Goal: Information Seeking & Learning: Learn about a topic

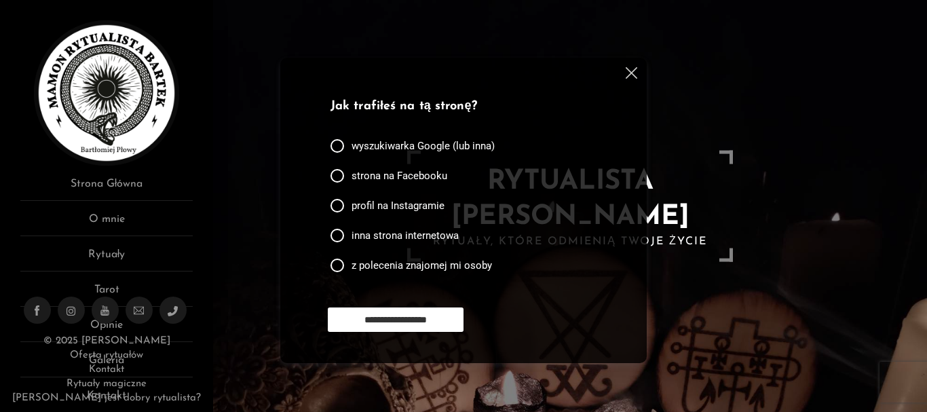
click at [629, 69] on img at bounding box center [631, 73] width 12 height 12
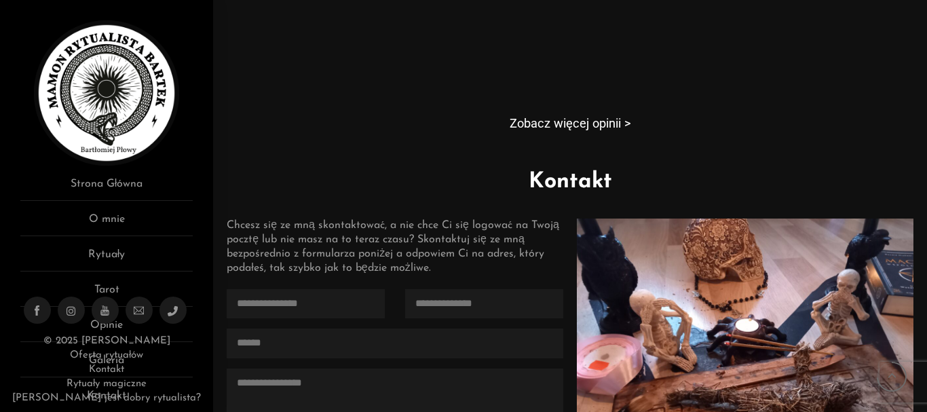
scroll to position [1085, 0]
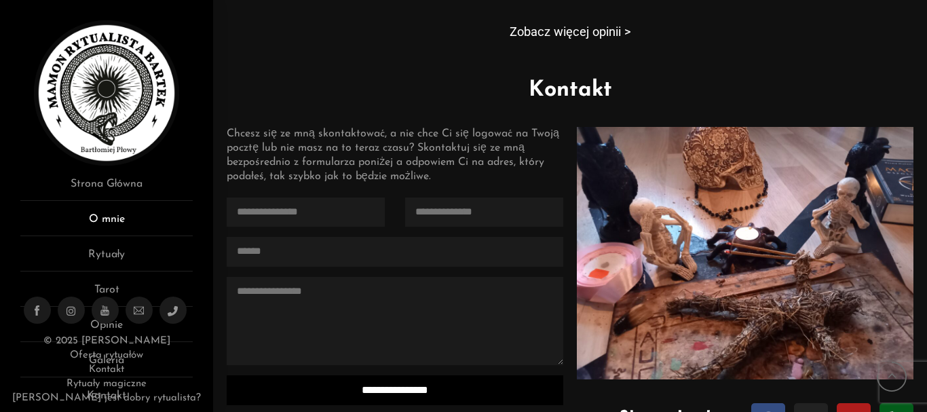
click at [151, 225] on link "O mnie" at bounding box center [106, 223] width 172 height 25
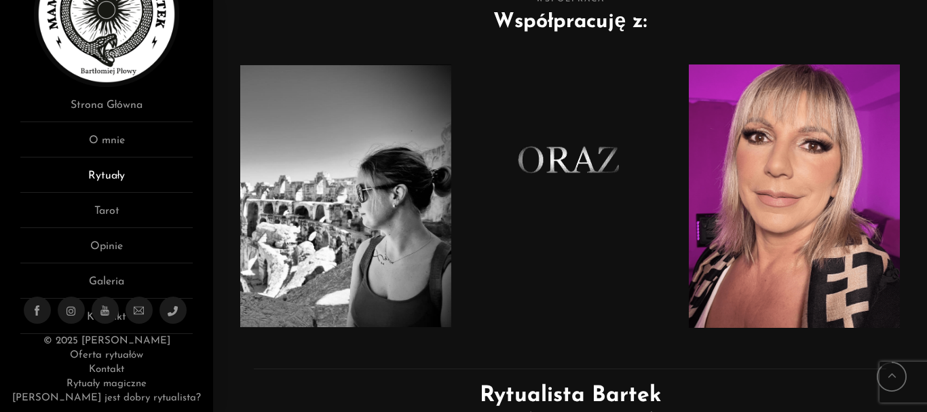
scroll to position [82, 0]
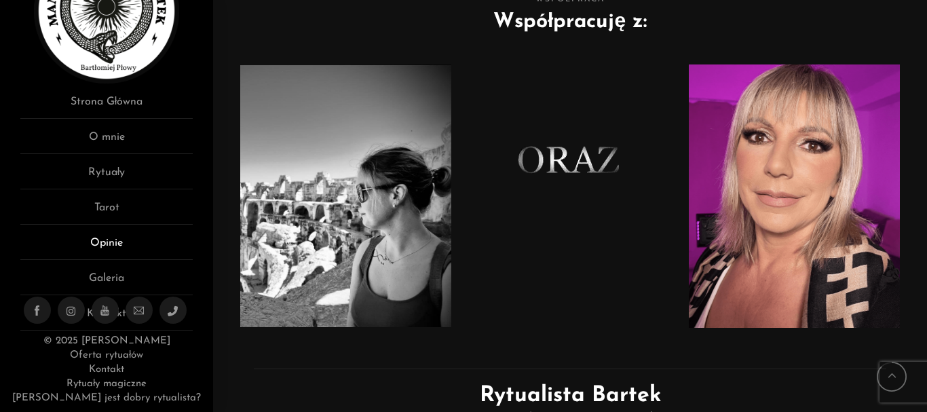
click at [140, 248] on link "Opinie" at bounding box center [106, 247] width 172 height 25
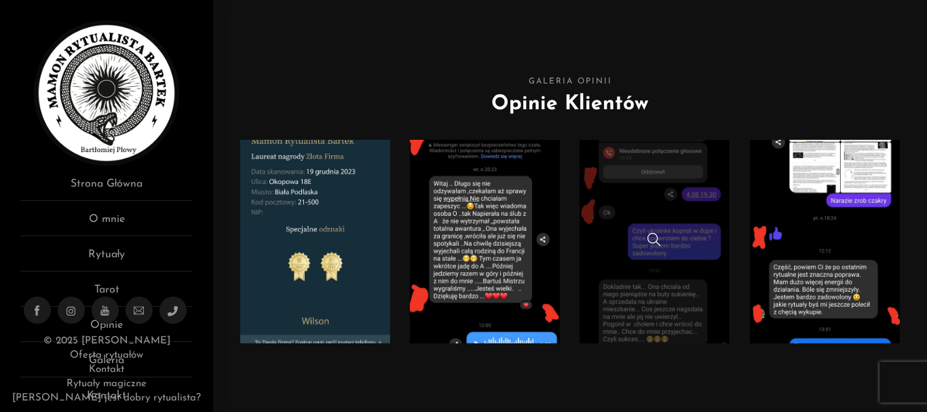
click at [620, 233] on div at bounding box center [653, 242] width 149 height 18
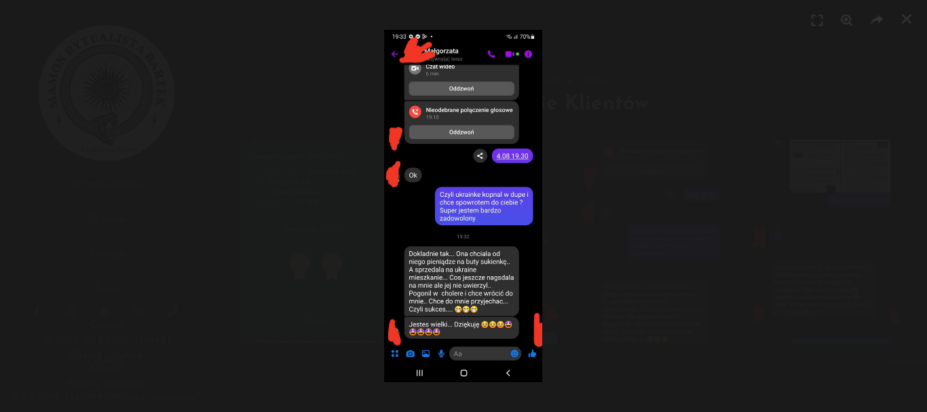
click at [220, 94] on div at bounding box center [463, 206] width 927 height 412
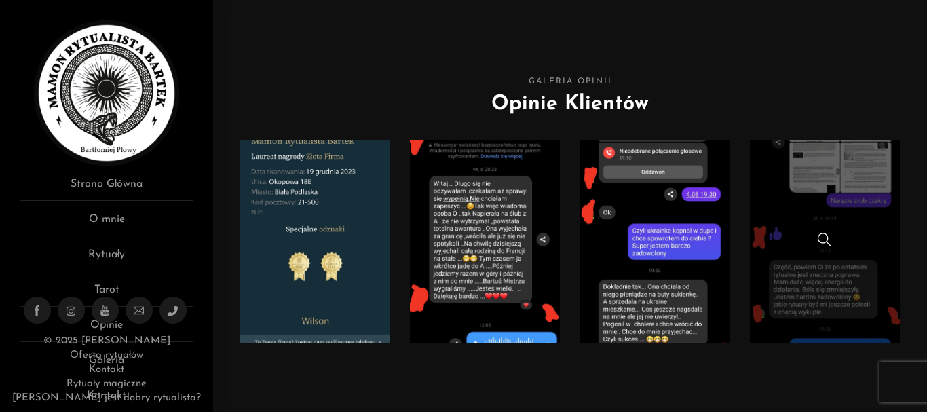
click at [838, 211] on link at bounding box center [824, 241] width 149 height 203
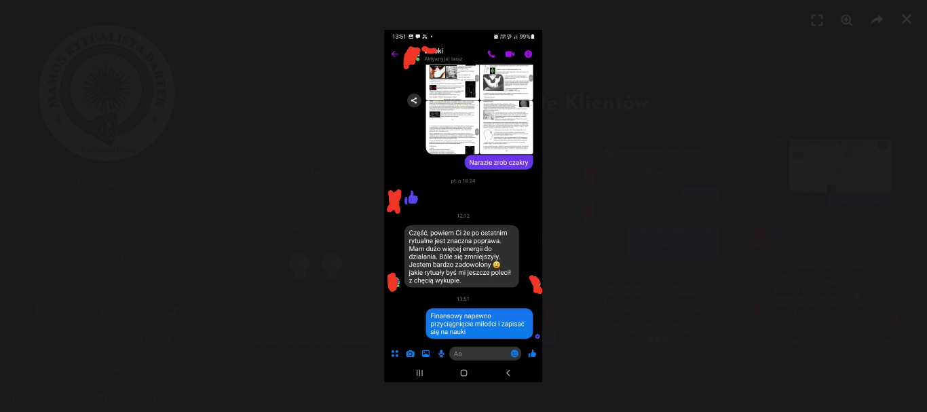
click at [648, 92] on div at bounding box center [463, 206] width 927 height 412
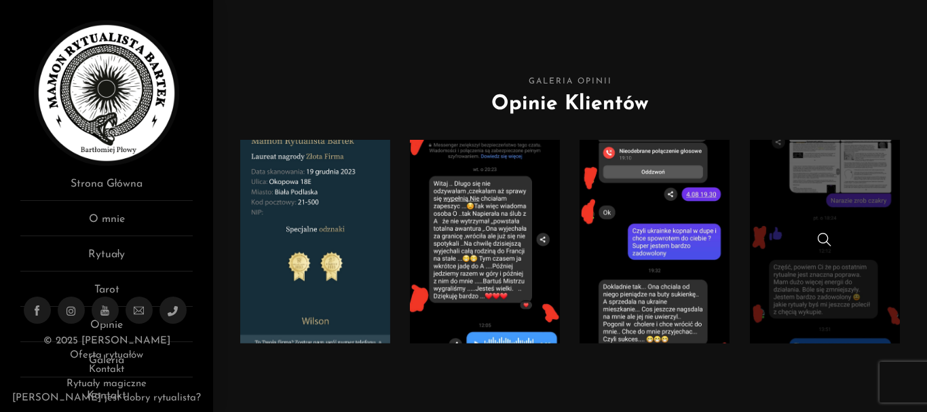
click at [882, 285] on link at bounding box center [824, 241] width 149 height 203
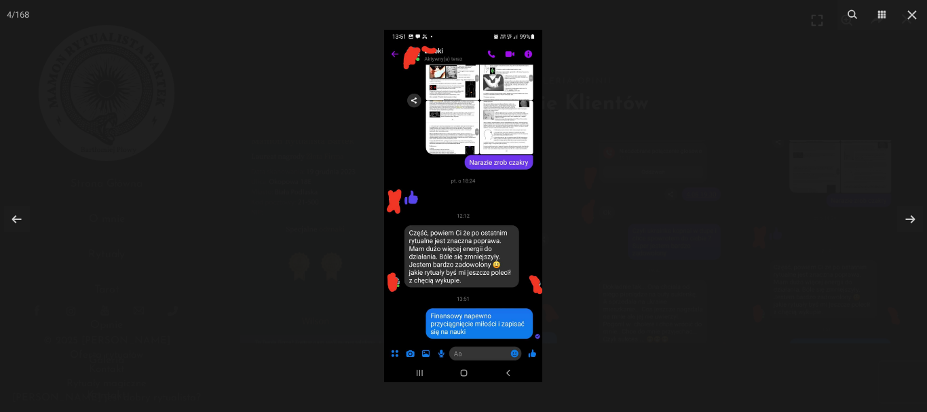
click at [678, 88] on div at bounding box center [463, 206] width 927 height 412
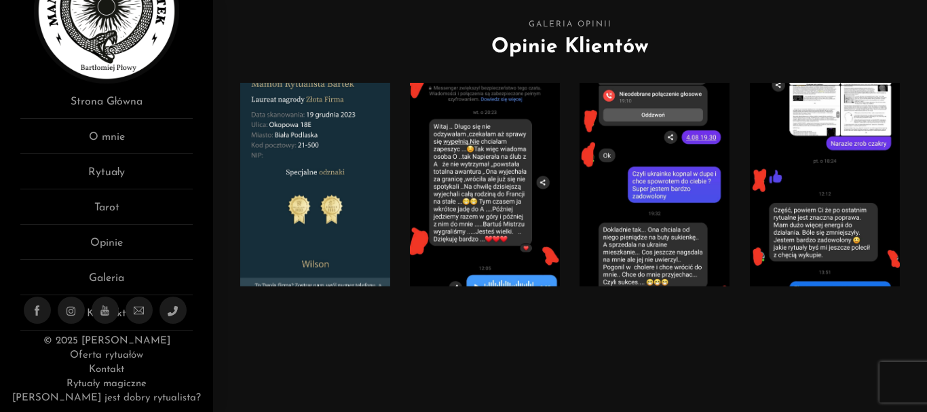
scroll to position [136, 0]
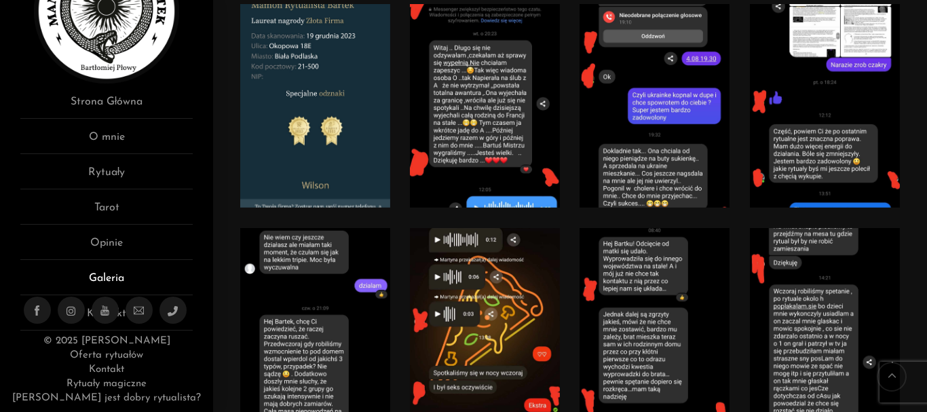
click at [122, 275] on link "Galeria" at bounding box center [106, 282] width 172 height 25
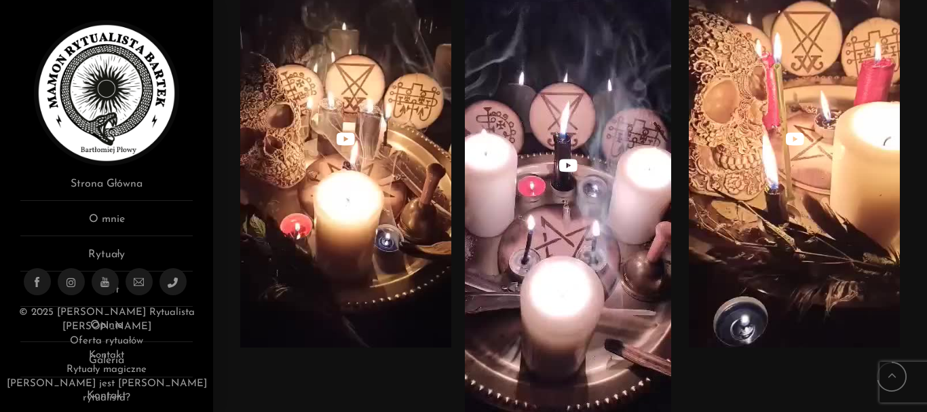
scroll to position [3459, 0]
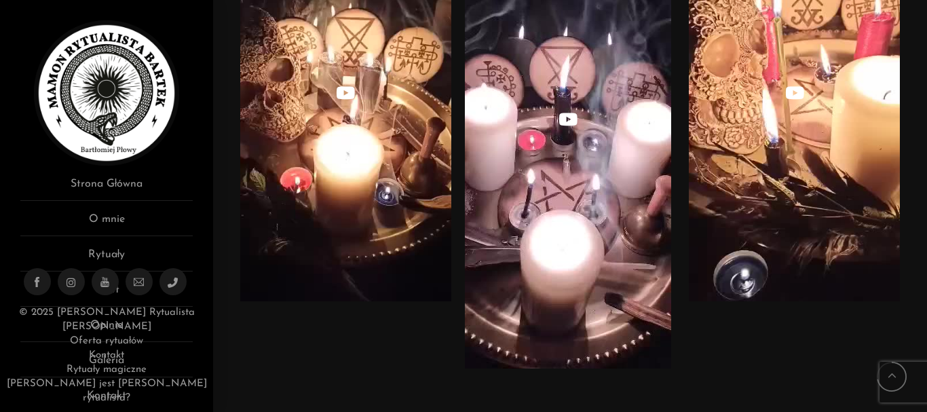
click at [532, 180] on img at bounding box center [568, 151] width 206 height 434
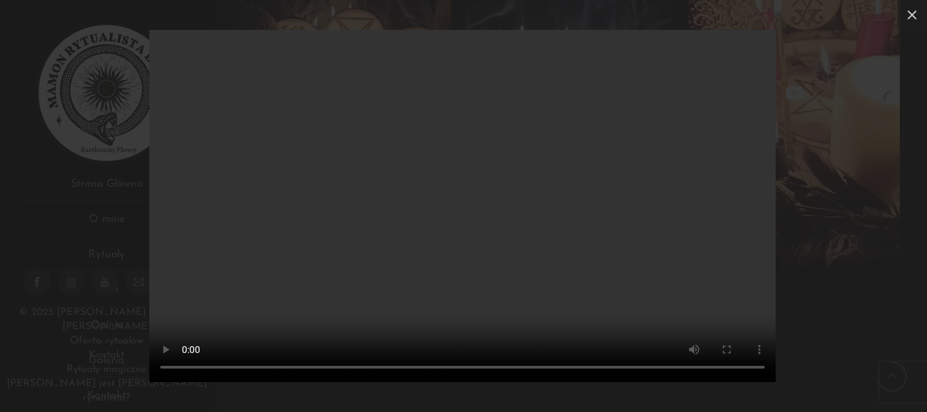
drag, startPoint x: 733, startPoint y: 199, endPoint x: 774, endPoint y: 184, distance: 43.6
click at [736, 199] on video "Your browser doesn't support HTML5 video" at bounding box center [462, 206] width 626 height 352
click at [796, 177] on div "Your browser doesn't support HTML5 video" at bounding box center [463, 206] width 927 height 412
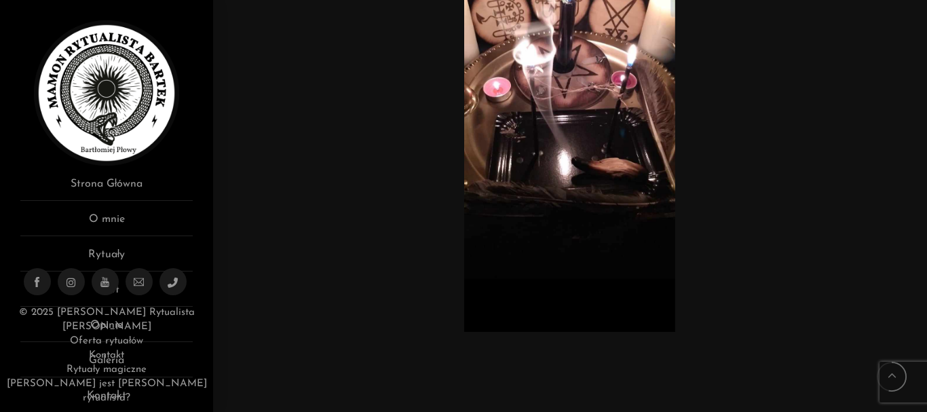
scroll to position [2571, 0]
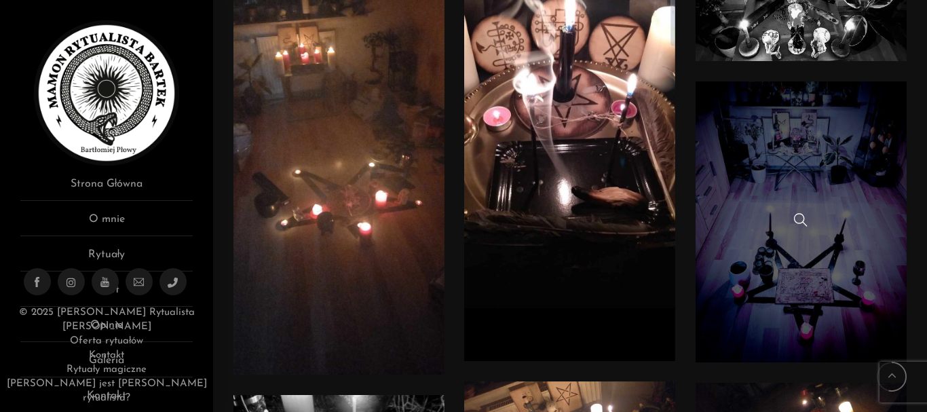
click at [830, 140] on link at bounding box center [800, 221] width 211 height 281
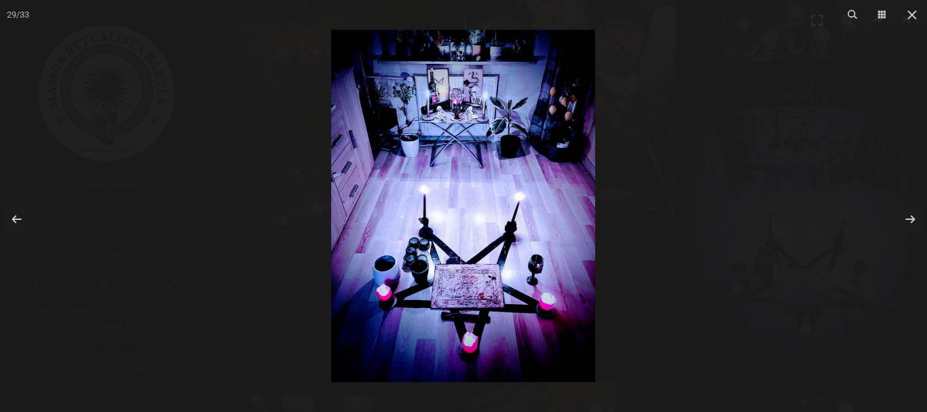
click at [813, 55] on div at bounding box center [463, 206] width 927 height 412
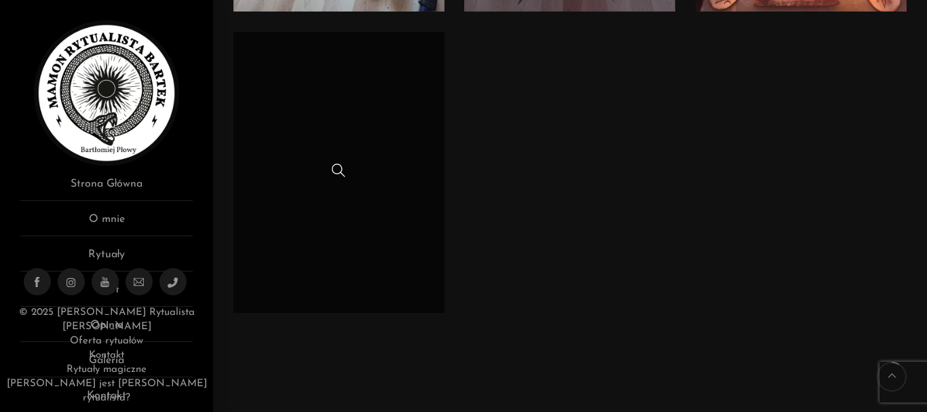
scroll to position [401, 0]
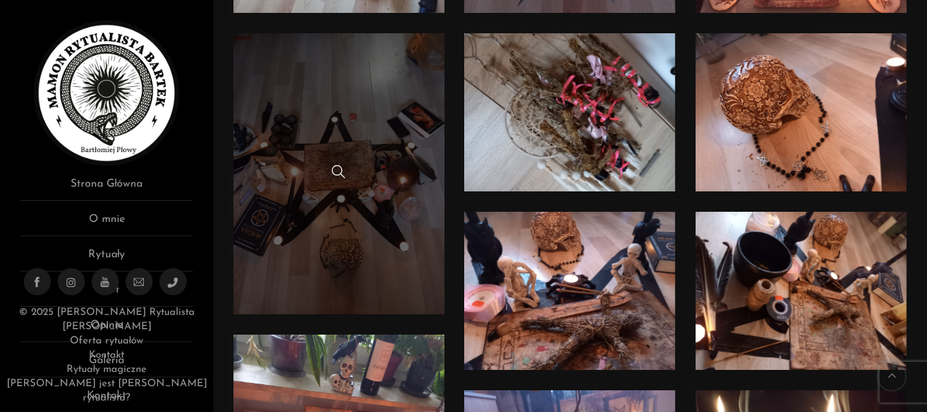
click at [304, 134] on link at bounding box center [338, 173] width 211 height 281
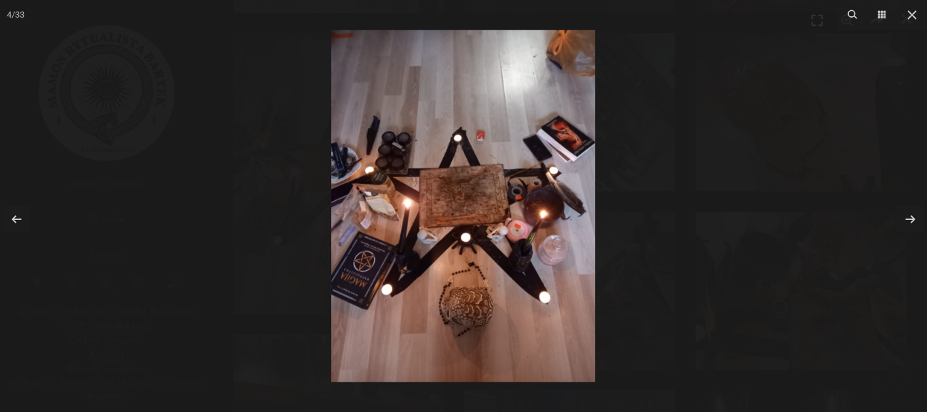
click at [819, 73] on div at bounding box center [463, 206] width 927 height 412
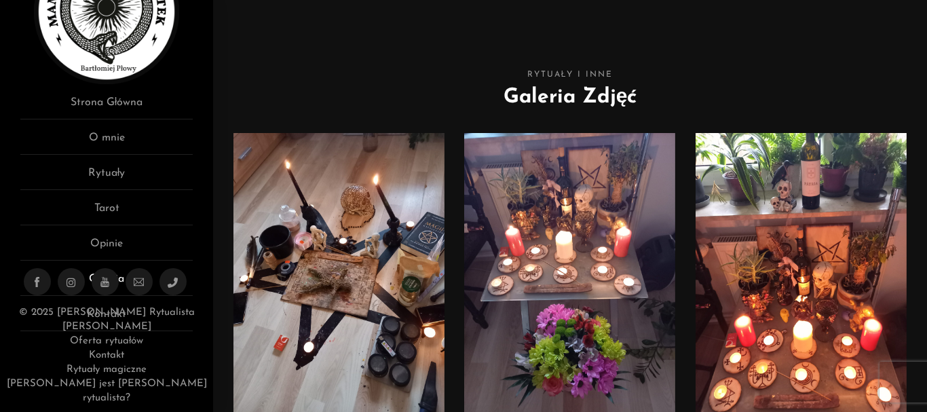
scroll to position [82, 0]
click at [117, 295] on li at bounding box center [105, 281] width 27 height 27
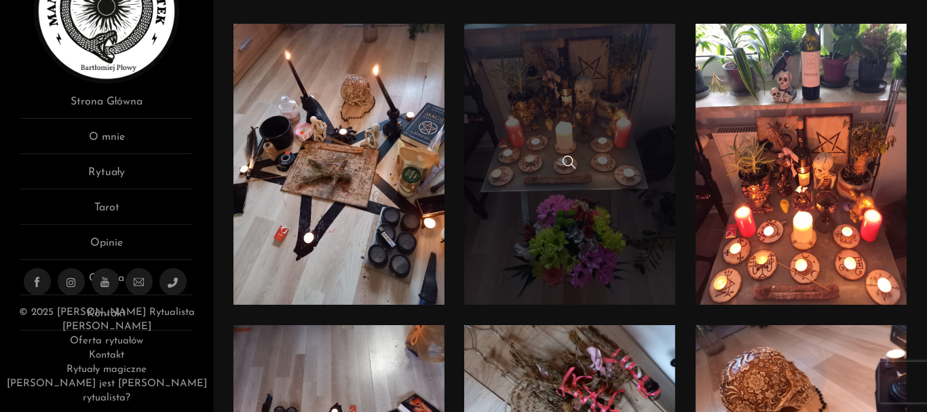
scroll to position [339, 0]
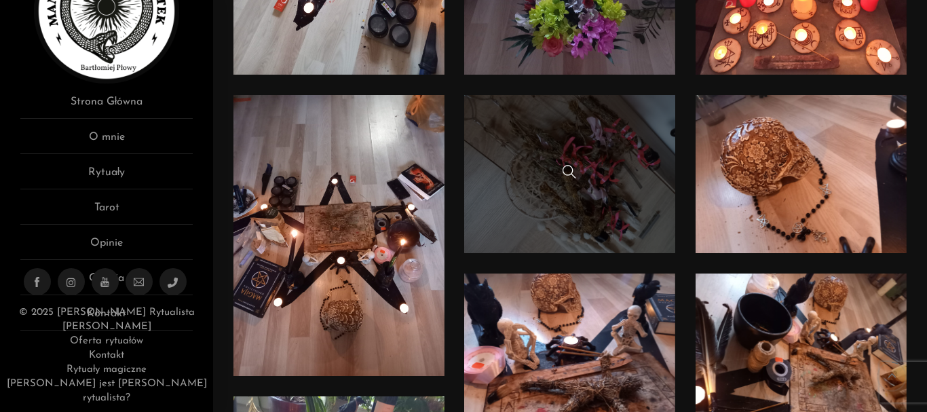
click at [517, 202] on link at bounding box center [569, 174] width 211 height 158
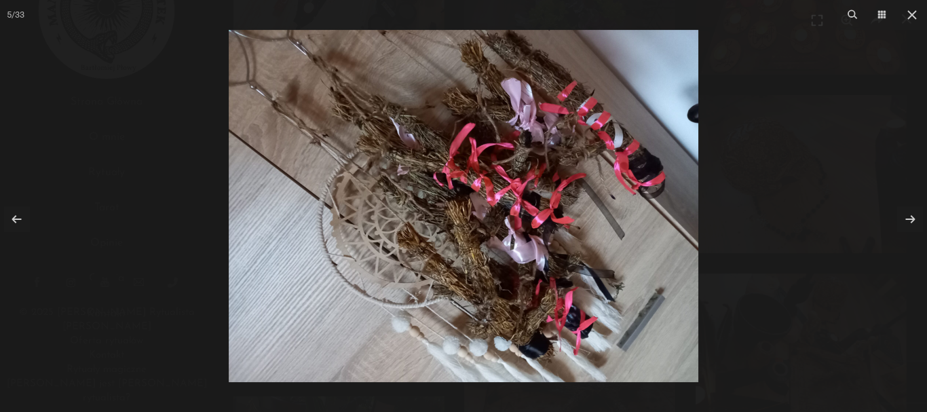
click at [774, 119] on div at bounding box center [463, 206] width 927 height 412
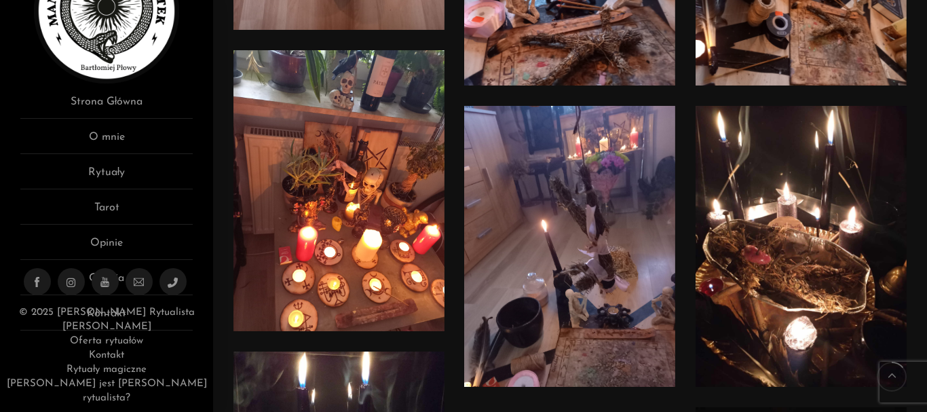
scroll to position [678, 0]
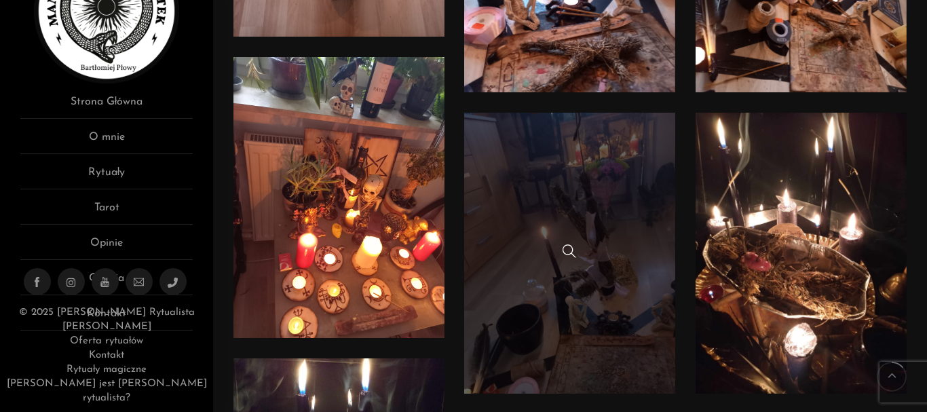
click at [657, 169] on link at bounding box center [569, 253] width 211 height 281
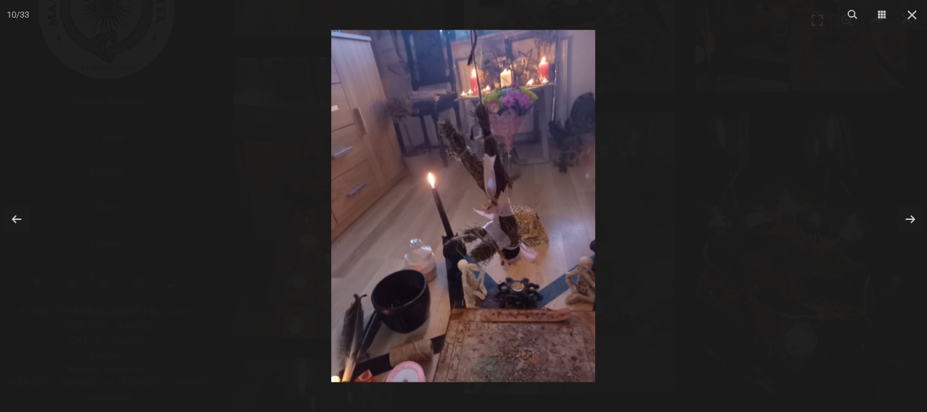
click at [780, 139] on div at bounding box center [463, 206] width 927 height 412
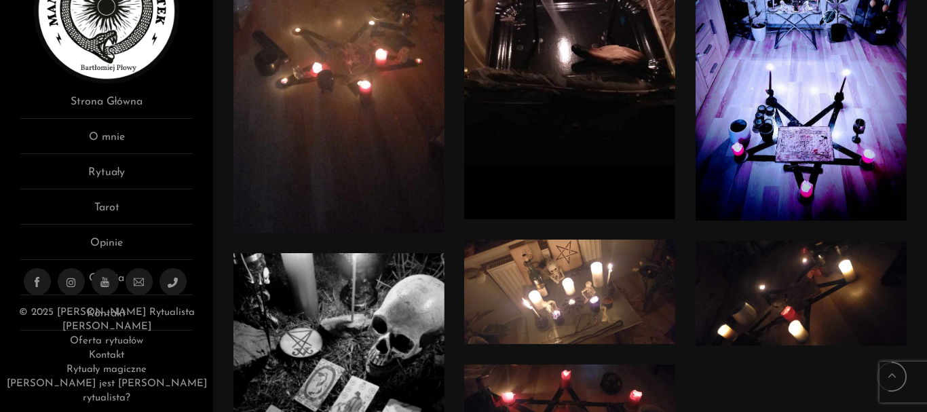
scroll to position [2374, 0]
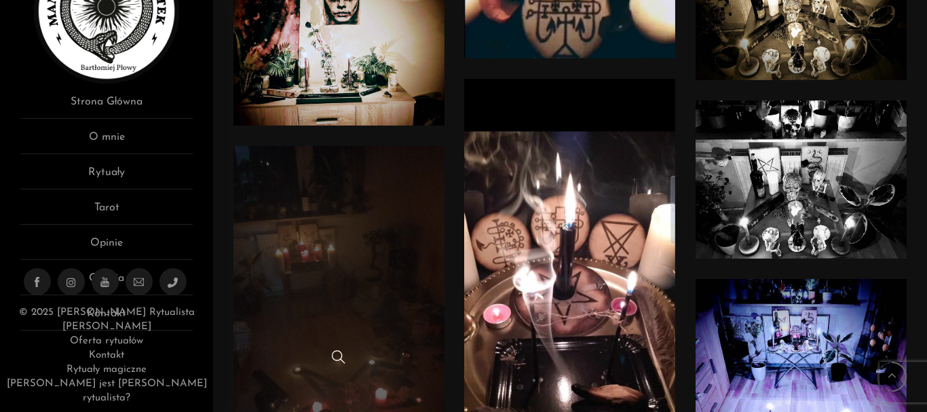
click at [367, 256] on link at bounding box center [338, 359] width 211 height 426
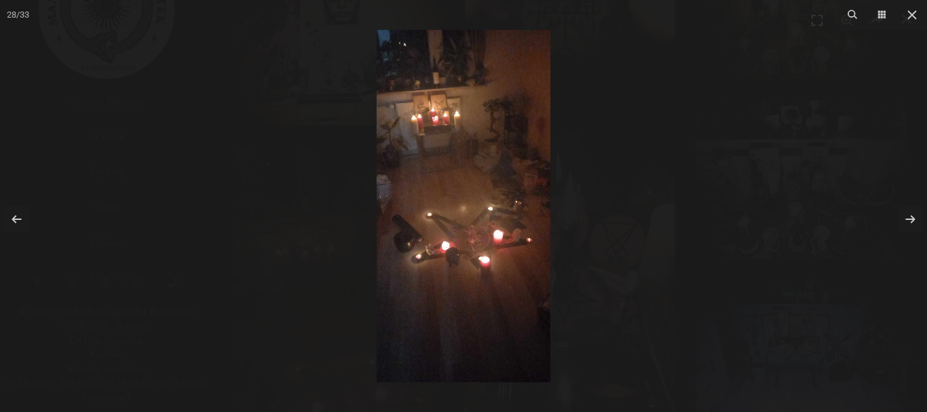
click at [797, 139] on div at bounding box center [463, 206] width 927 height 412
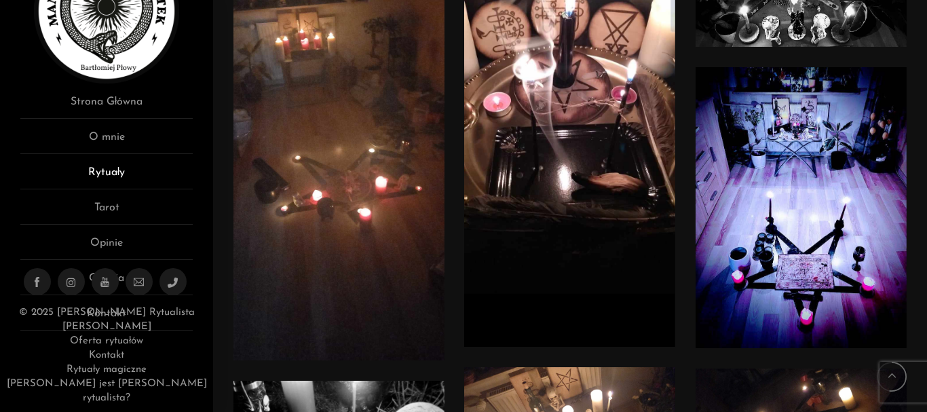
scroll to position [2520, 0]
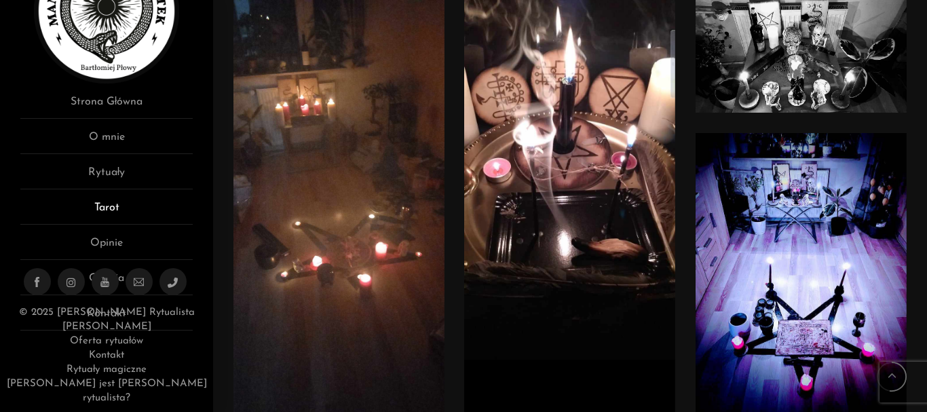
click at [171, 199] on link "Tarot" at bounding box center [106, 211] width 172 height 25
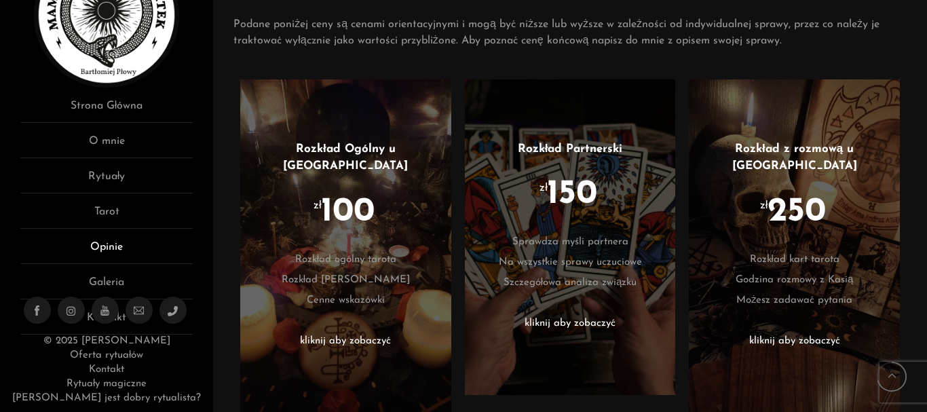
scroll to position [82, 0]
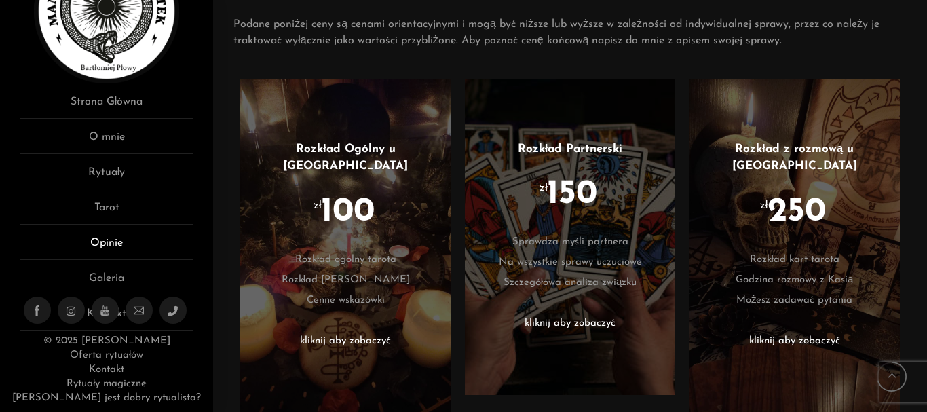
click at [124, 243] on link "Opinie" at bounding box center [106, 247] width 172 height 25
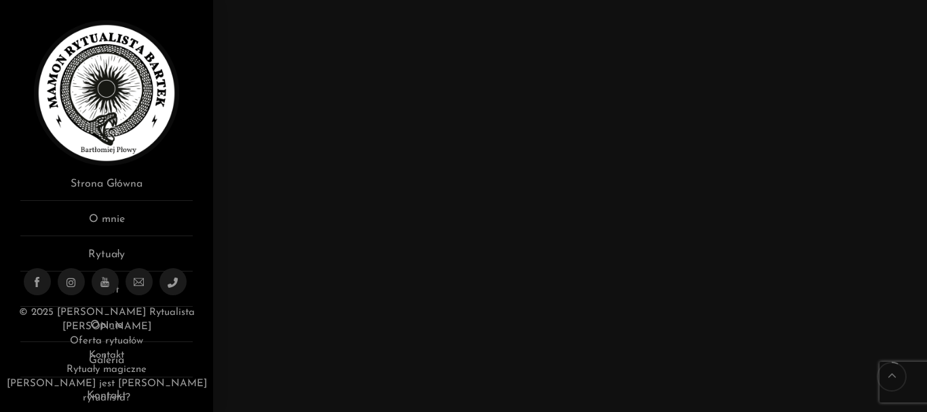
scroll to position [678, 0]
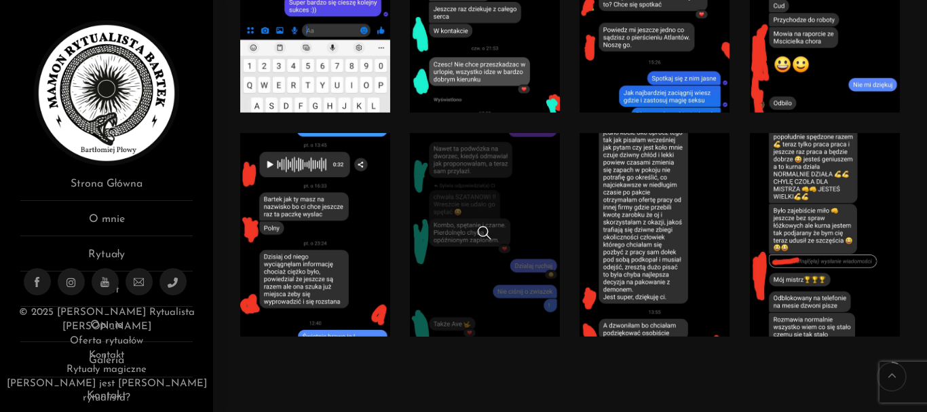
click at [537, 212] on link at bounding box center [484, 234] width 149 height 203
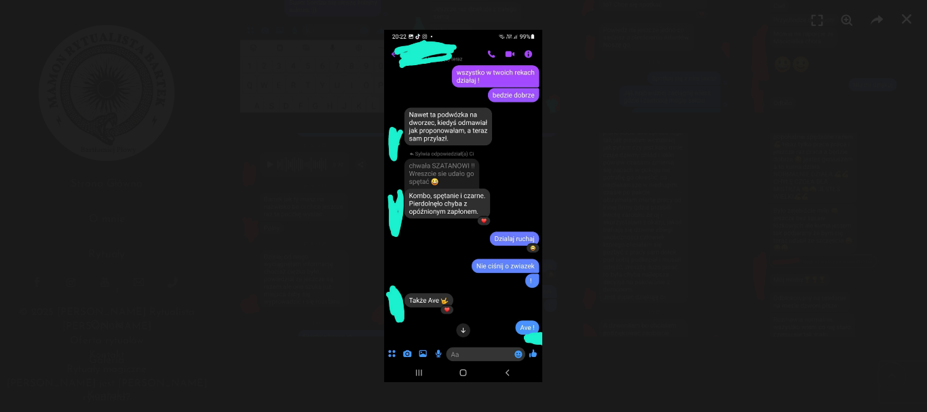
click at [589, 201] on div at bounding box center [463, 206] width 927 height 412
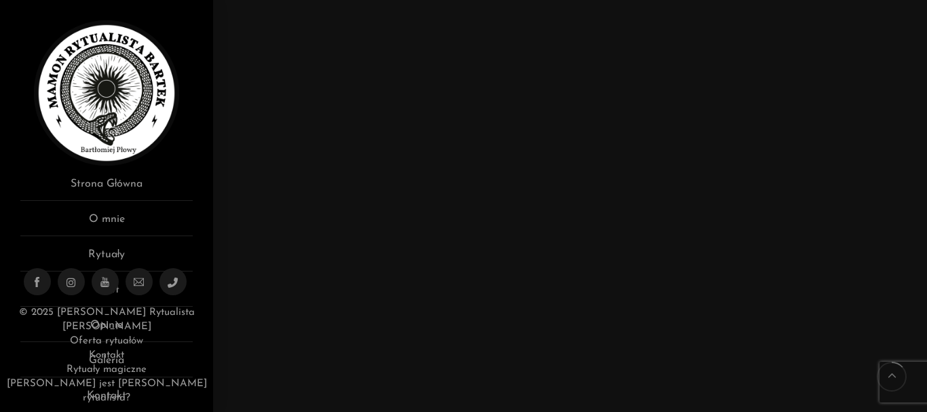
scroll to position [1357, 0]
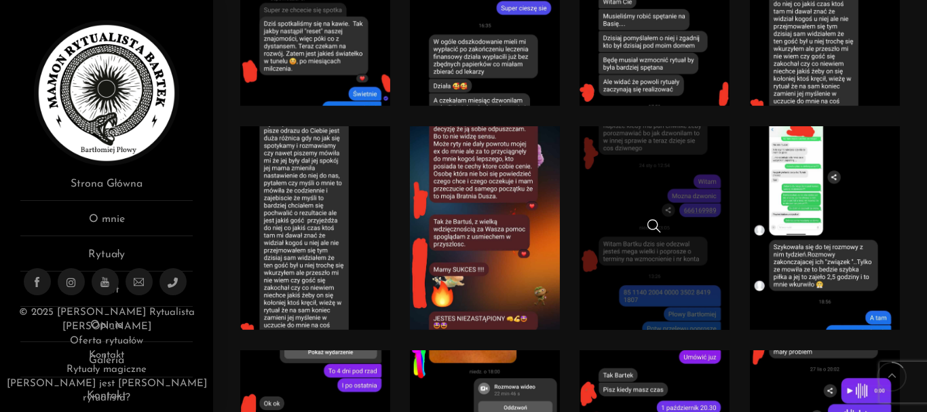
click at [636, 215] on link at bounding box center [653, 227] width 149 height 203
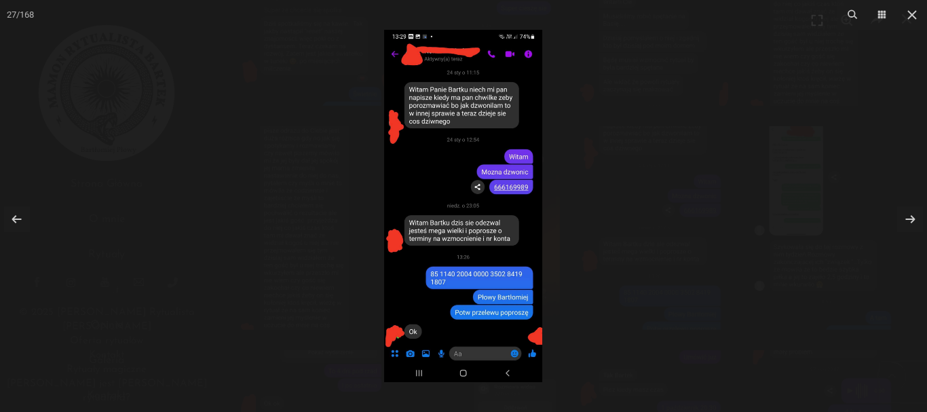
click at [639, 215] on div at bounding box center [463, 206] width 927 height 412
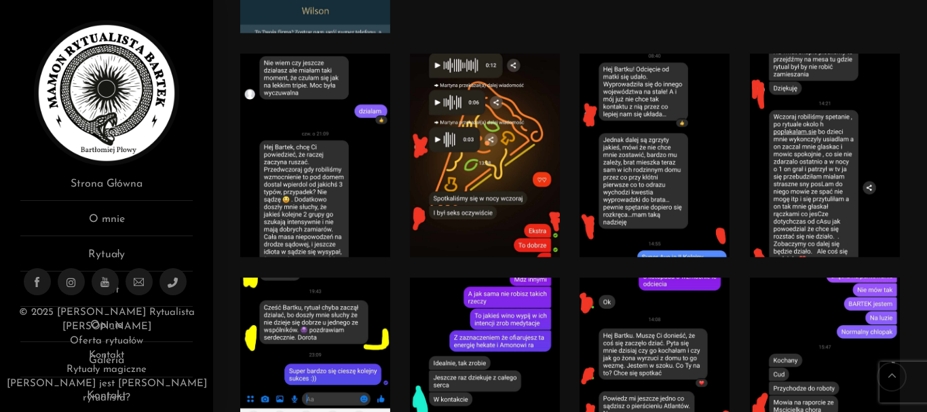
scroll to position [339, 0]
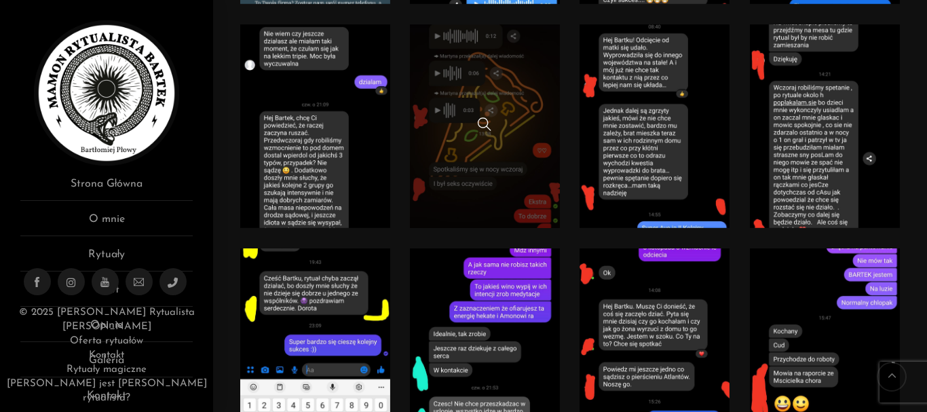
click at [521, 164] on link at bounding box center [484, 125] width 149 height 203
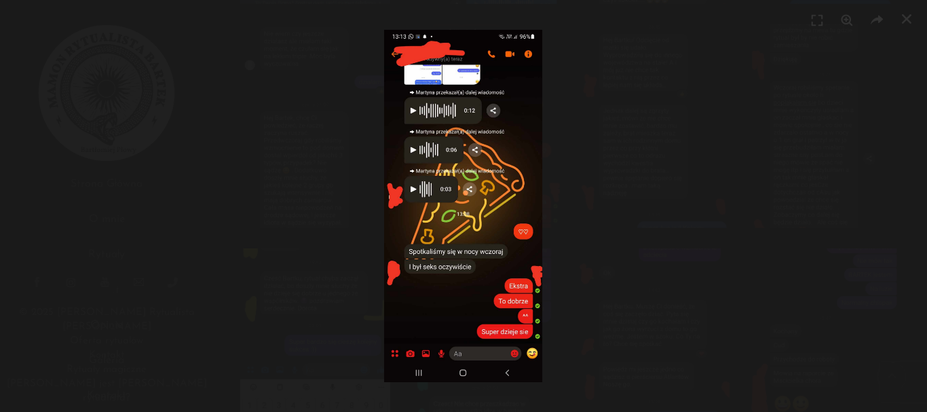
click at [709, 129] on div at bounding box center [463, 206] width 927 height 412
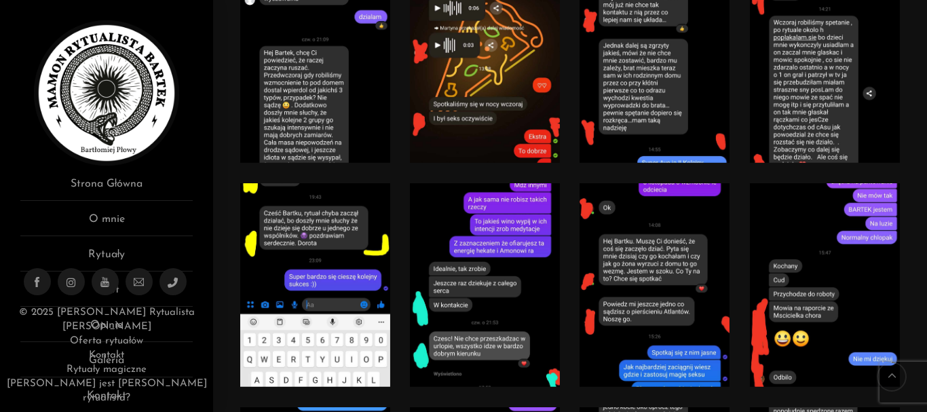
scroll to position [475, 0]
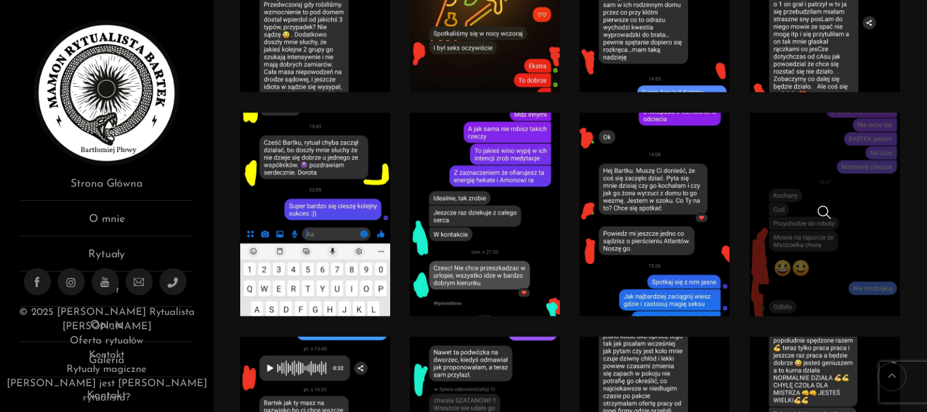
click at [837, 140] on link at bounding box center [824, 214] width 149 height 203
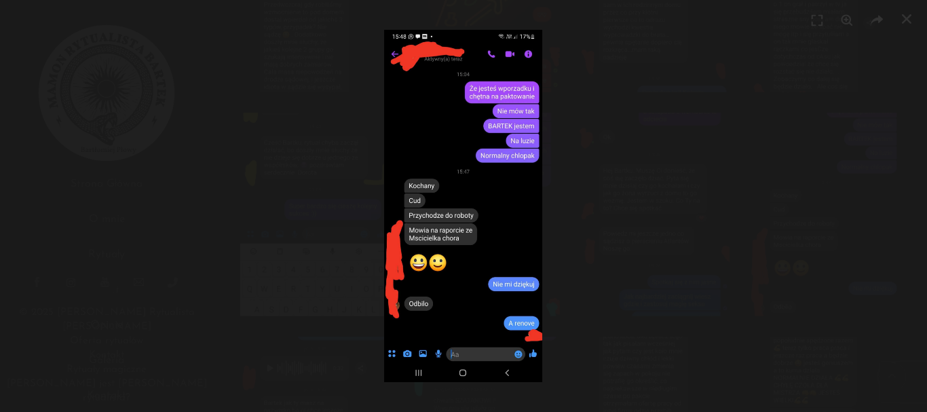
click at [790, 134] on div at bounding box center [463, 206] width 927 height 412
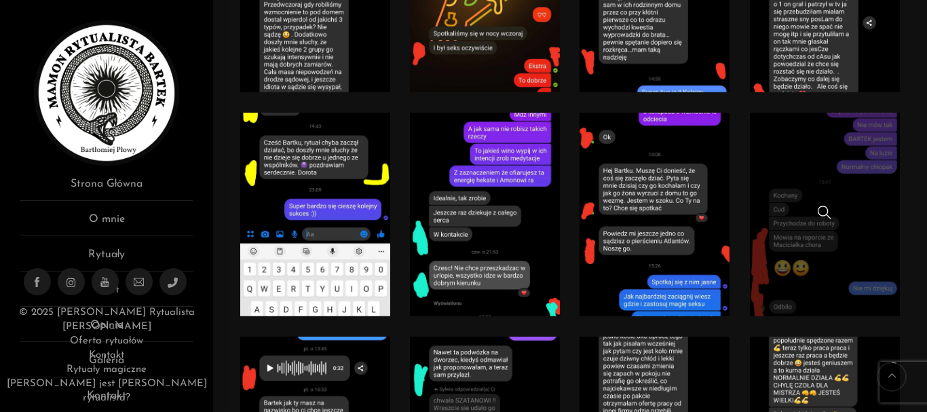
click at [804, 175] on link at bounding box center [824, 214] width 149 height 203
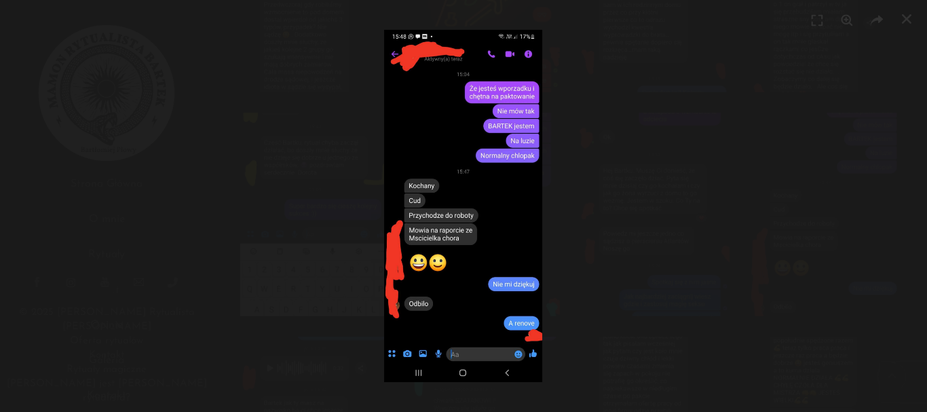
click at [798, 141] on div at bounding box center [463, 206] width 927 height 412
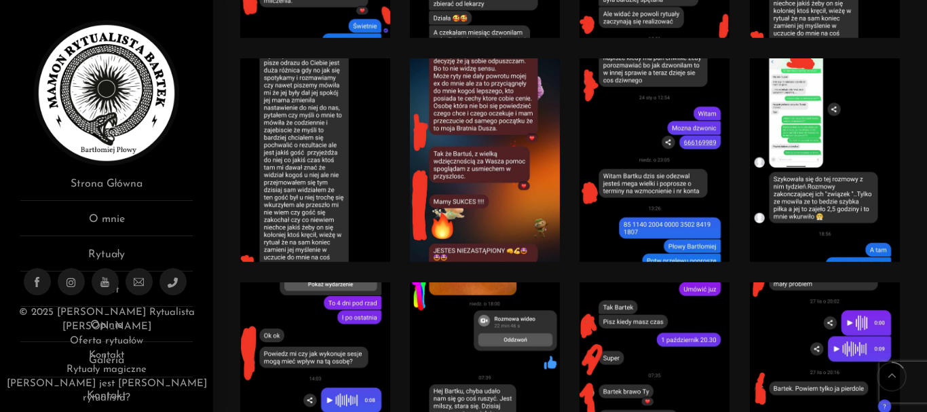
scroll to position [1153, 0]
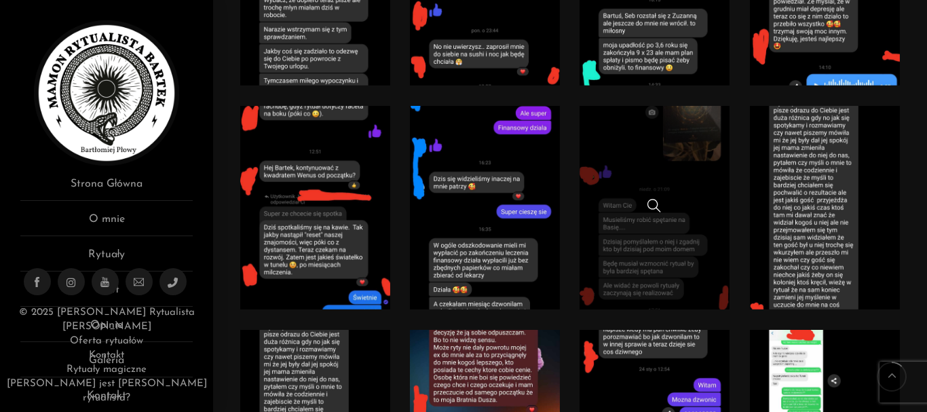
click at [674, 179] on link at bounding box center [653, 207] width 149 height 203
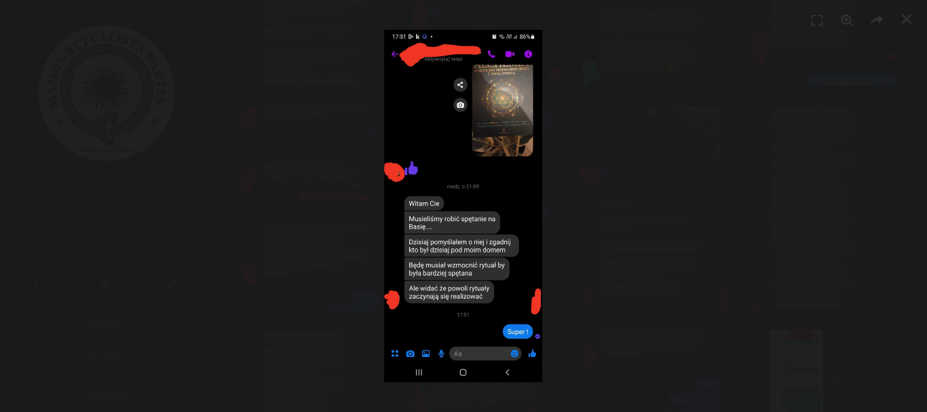
click at [710, 163] on div at bounding box center [463, 206] width 927 height 412
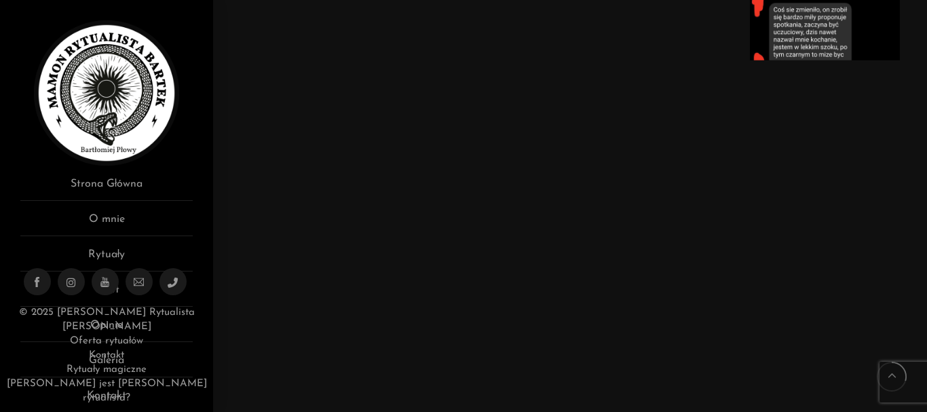
scroll to position [2781, 0]
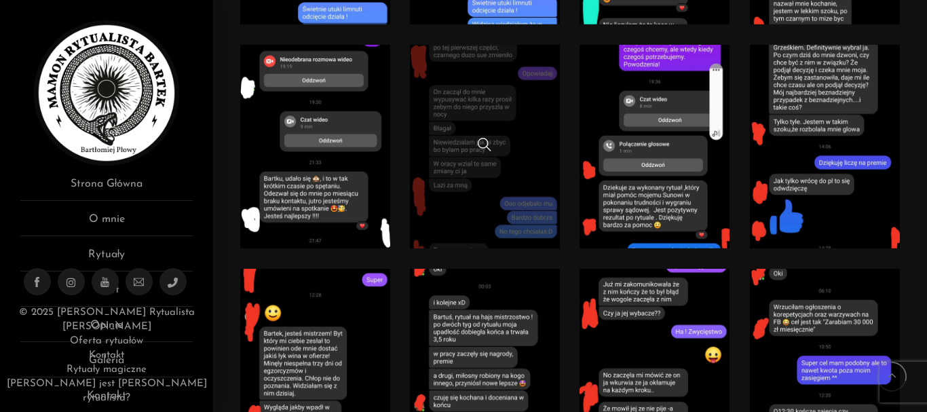
click at [540, 145] on div at bounding box center [484, 147] width 149 height 18
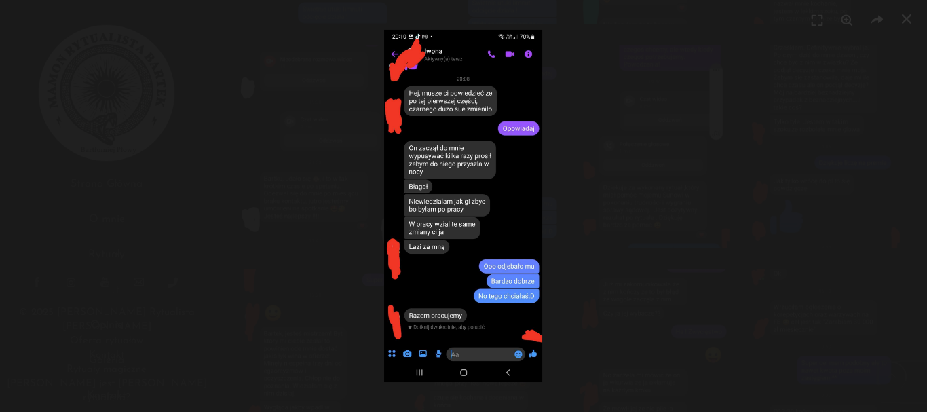
click at [633, 126] on div at bounding box center [463, 206] width 927 height 412
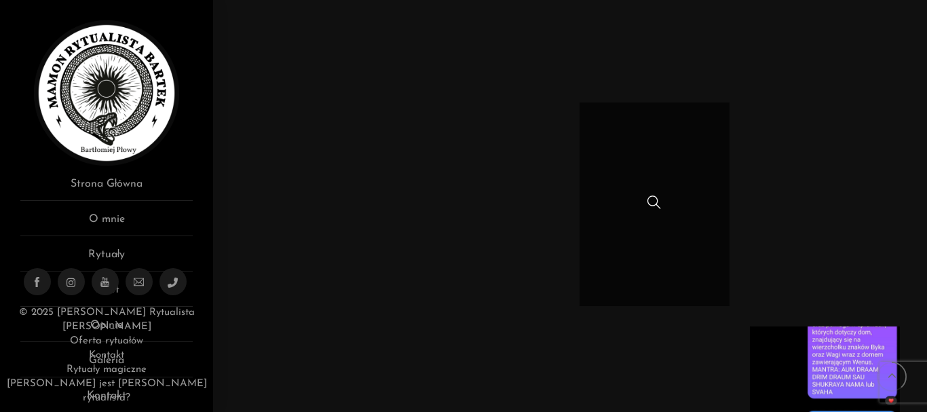
scroll to position [3595, 0]
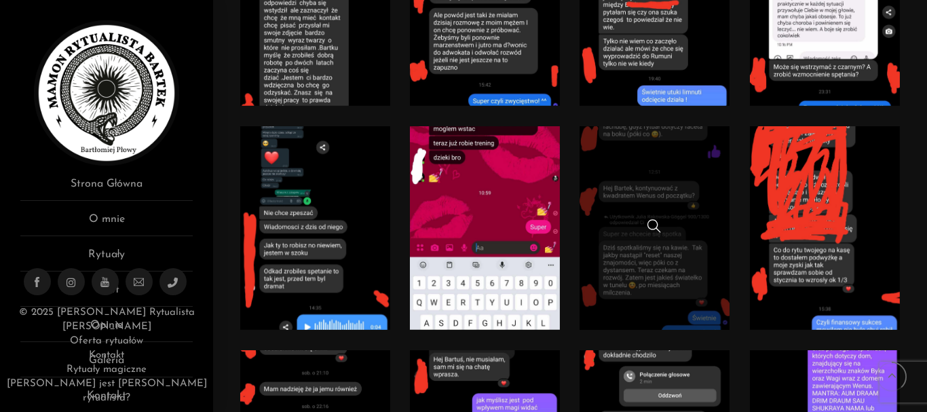
click at [699, 202] on link at bounding box center [653, 227] width 149 height 203
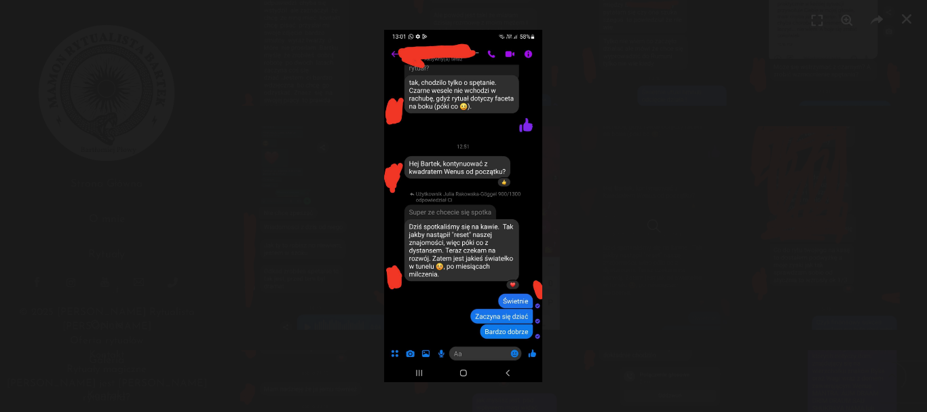
click at [699, 202] on div at bounding box center [463, 206] width 927 height 412
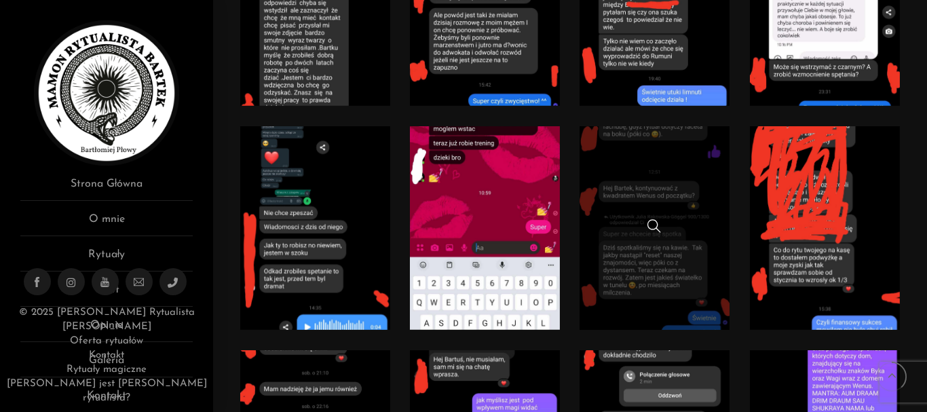
click at [685, 216] on link at bounding box center [653, 227] width 149 height 203
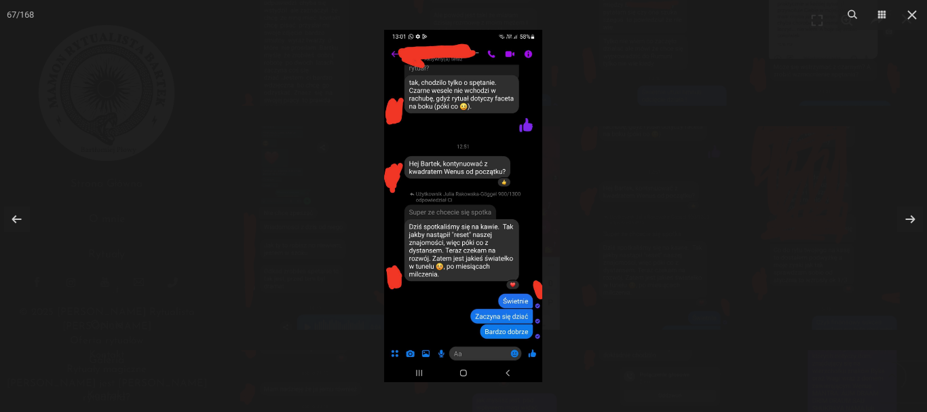
click at [688, 215] on div at bounding box center [463, 206] width 927 height 412
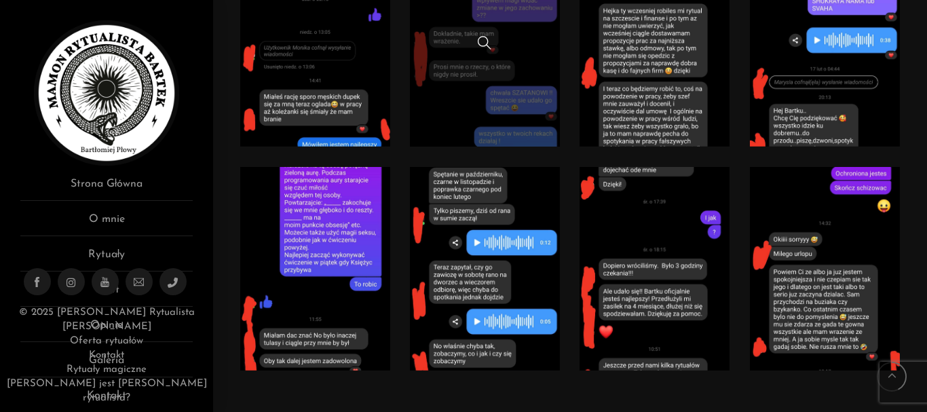
scroll to position [3934, 0]
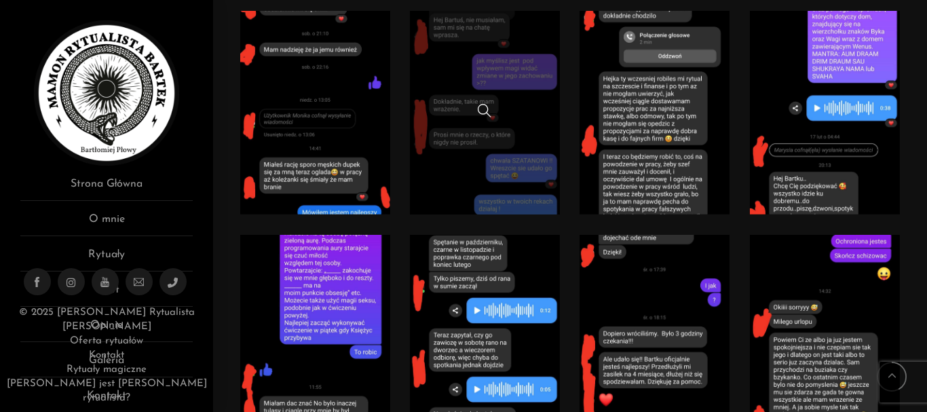
click at [452, 141] on link at bounding box center [484, 112] width 149 height 203
